Goal: Understand process/instructions: Learn how to perform a task or action

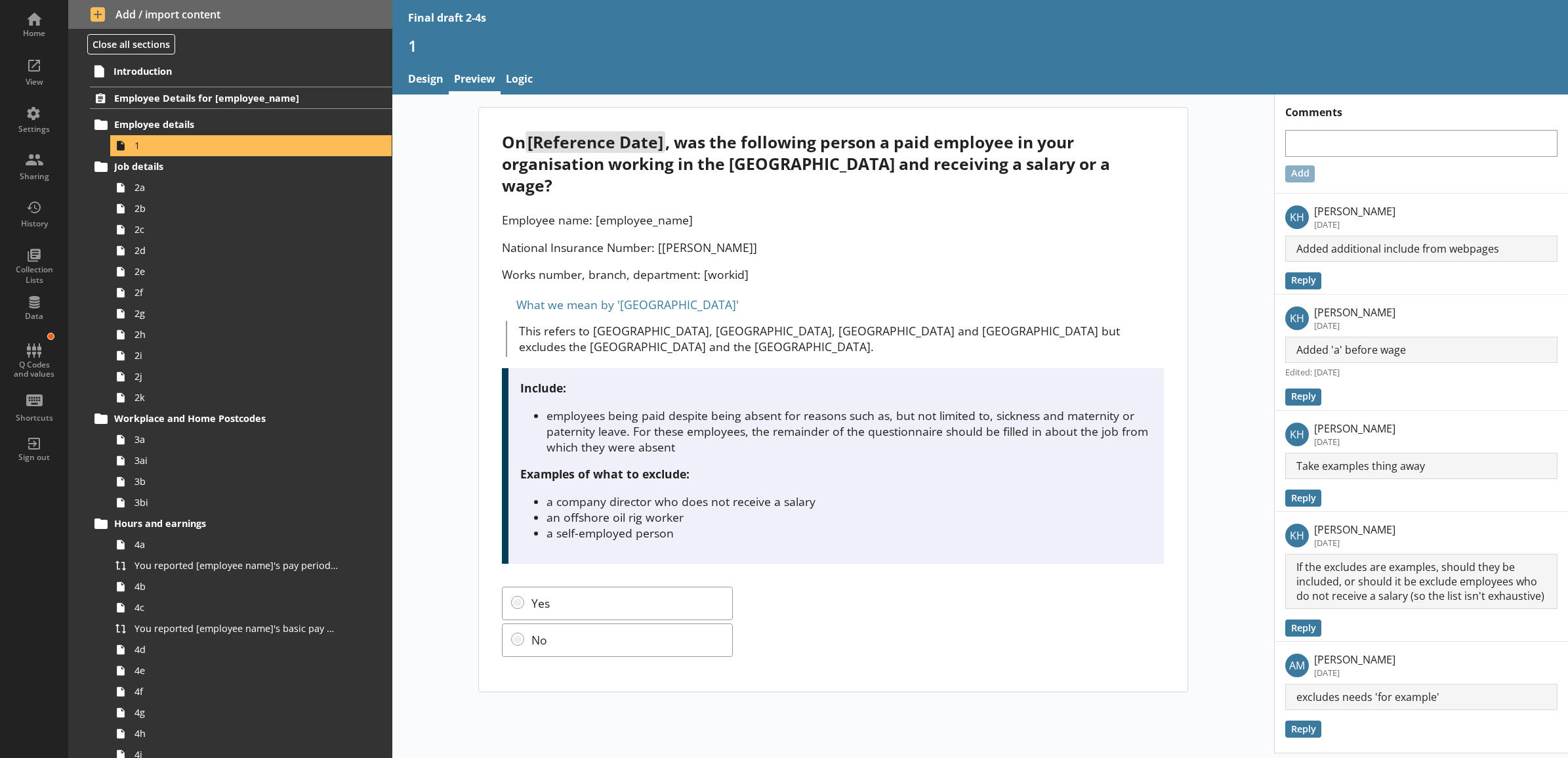
click at [494, 185] on div "On [Reference Date] , was the following person a paid employee in your organisa…" at bounding box center [833, 399] width 708 height 583
click at [510, 214] on div "Employee name: [employee_name] National Insurance Number: [[PERSON_NAME]] Works…" at bounding box center [833, 247] width 662 height 70
click at [41, 87] on div "View" at bounding box center [34, 82] width 46 height 10
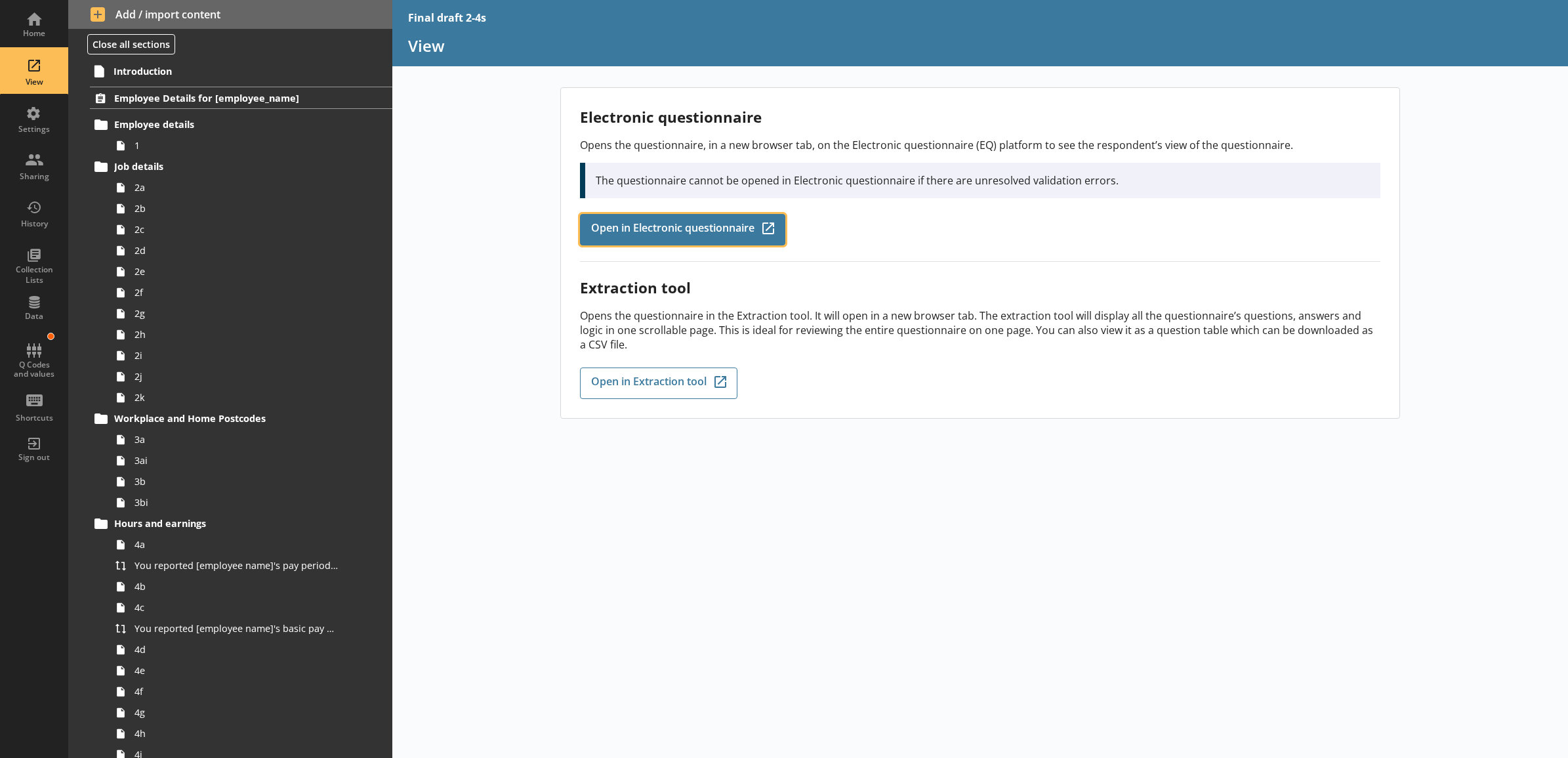
click at [673, 218] on link "Open in Electronic questionnaire Q-Codes_Icon Created with Sketch." at bounding box center [682, 229] width 205 height 31
click at [483, 221] on div "Electronic questionnaire Opens the questionnaire, in a new browser tab, on the …" at bounding box center [980, 422] width 1177 height 670
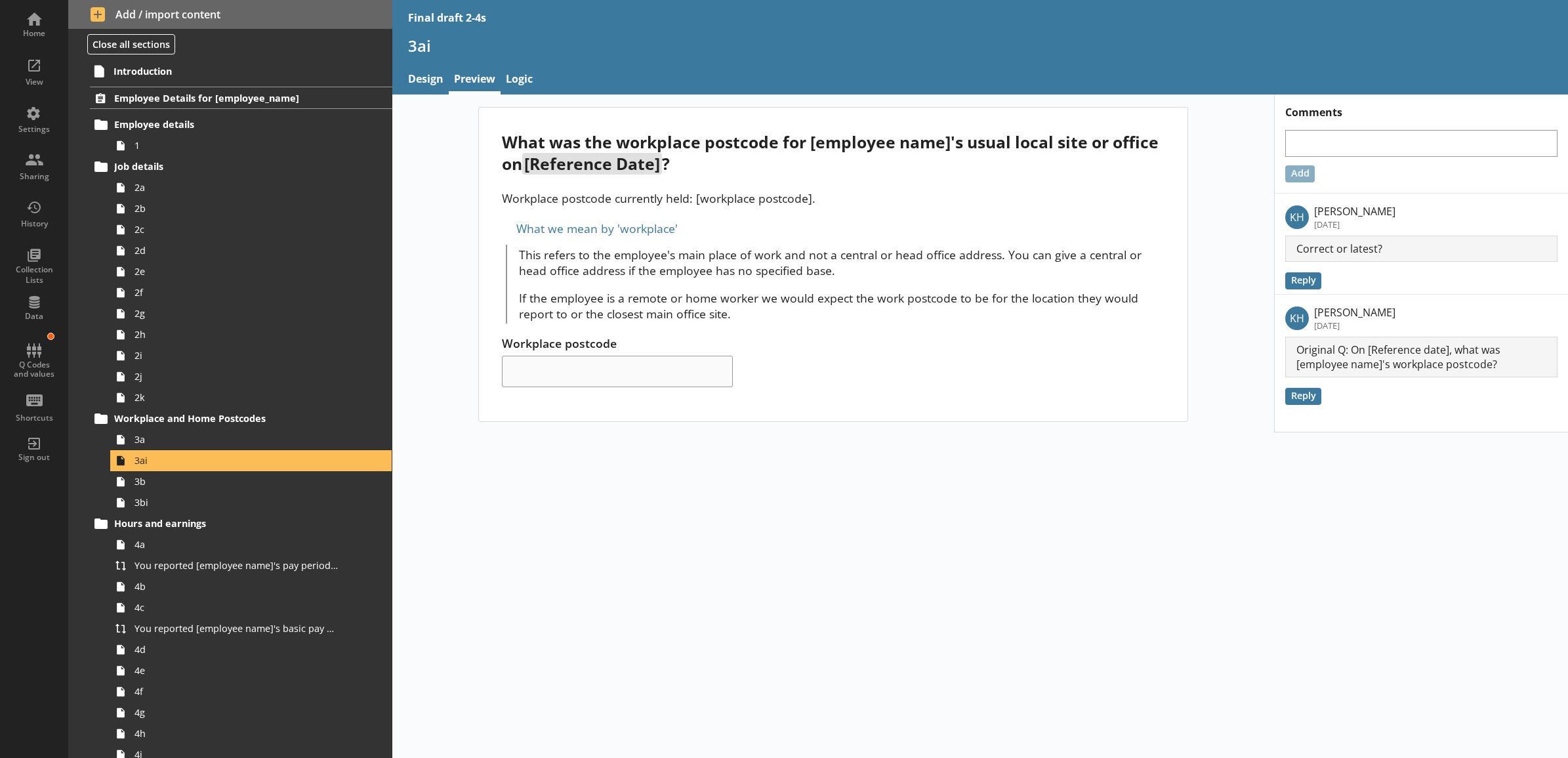
click at [473, 207] on main "What was the workplace postcode for [employee name]'s usual local site or offic…" at bounding box center [833, 264] width 735 height 315
drag, startPoint x: 434, startPoint y: 246, endPoint x: 415, endPoint y: 221, distance: 31.4
click at [434, 246] on div "What was the workplace postcode for [employee name]'s usual local site or offic…" at bounding box center [833, 264] width 881 height 315
click at [917, 558] on div "What was the workplace postcode for [employee name]'s usual local site or offic…" at bounding box center [980, 426] width 1177 height 663
click at [1053, 477] on div "What was the workplace postcode for [employee name]'s usual local site or offic…" at bounding box center [980, 426] width 1177 height 663
